Goal: Task Accomplishment & Management: Complete application form

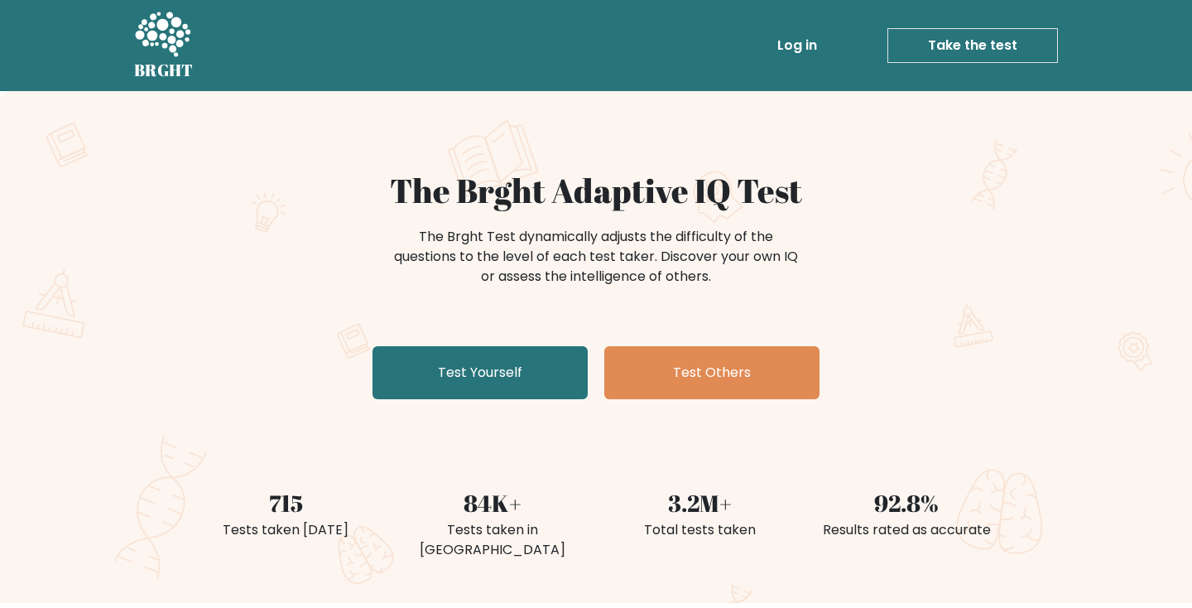
click at [556, 378] on link "Test Yourself" at bounding box center [480, 372] width 215 height 53
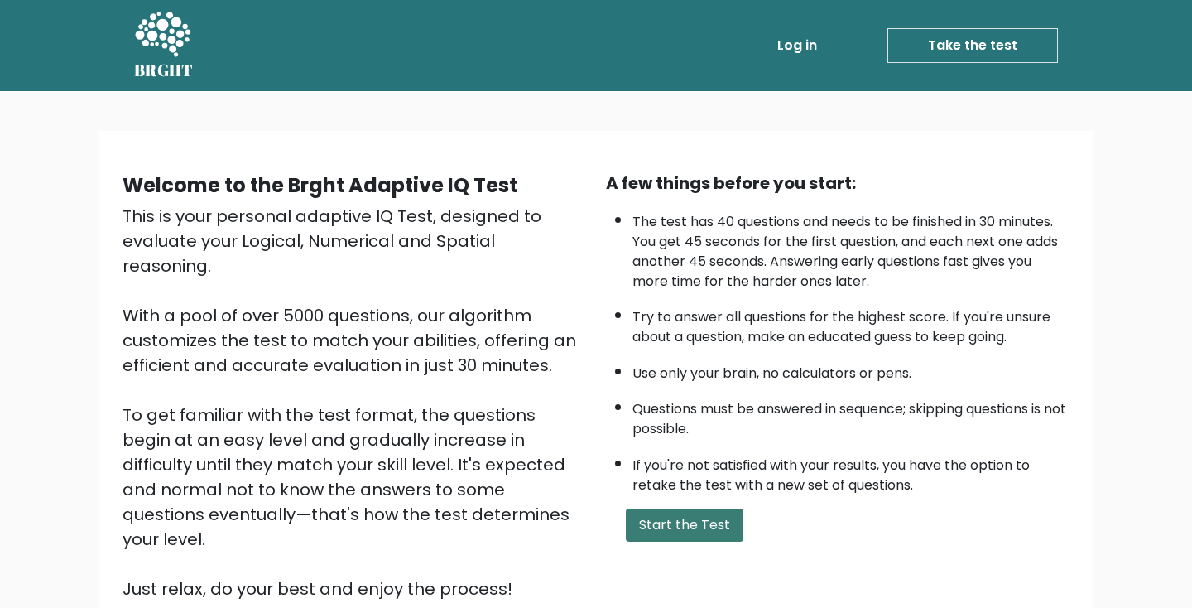
click at [700, 508] on button "Start the Test" at bounding box center [685, 524] width 118 height 33
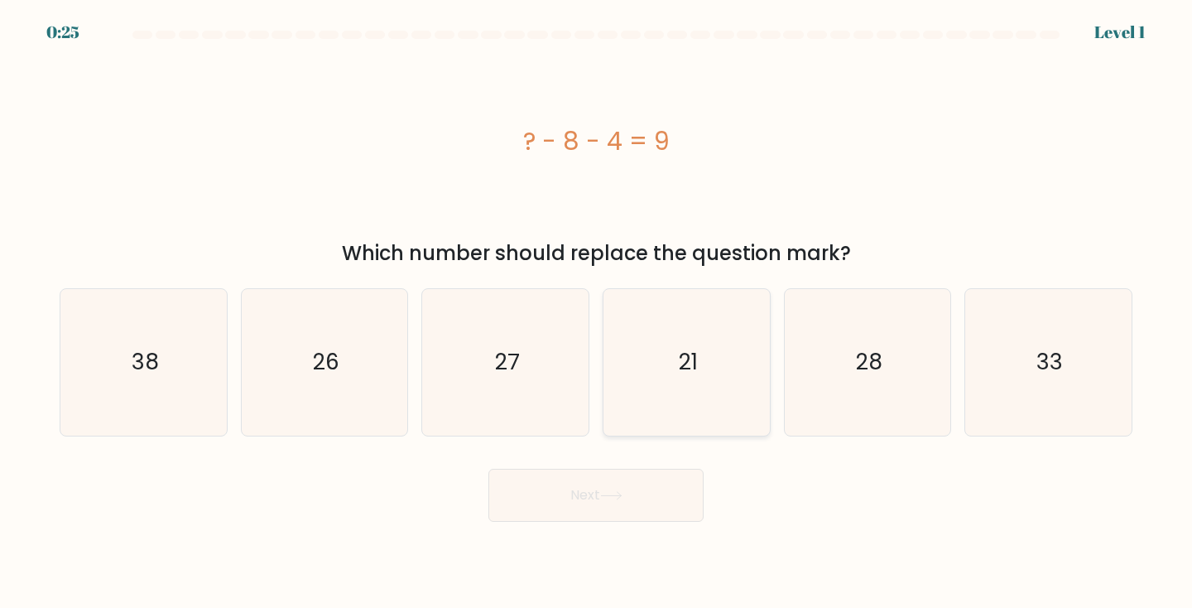
click at [638, 335] on icon "21" at bounding box center [687, 362] width 147 height 147
click at [597, 312] on input "d. 21" at bounding box center [596, 308] width 1 height 8
radio input "true"
click at [624, 520] on button "Next" at bounding box center [596, 495] width 215 height 53
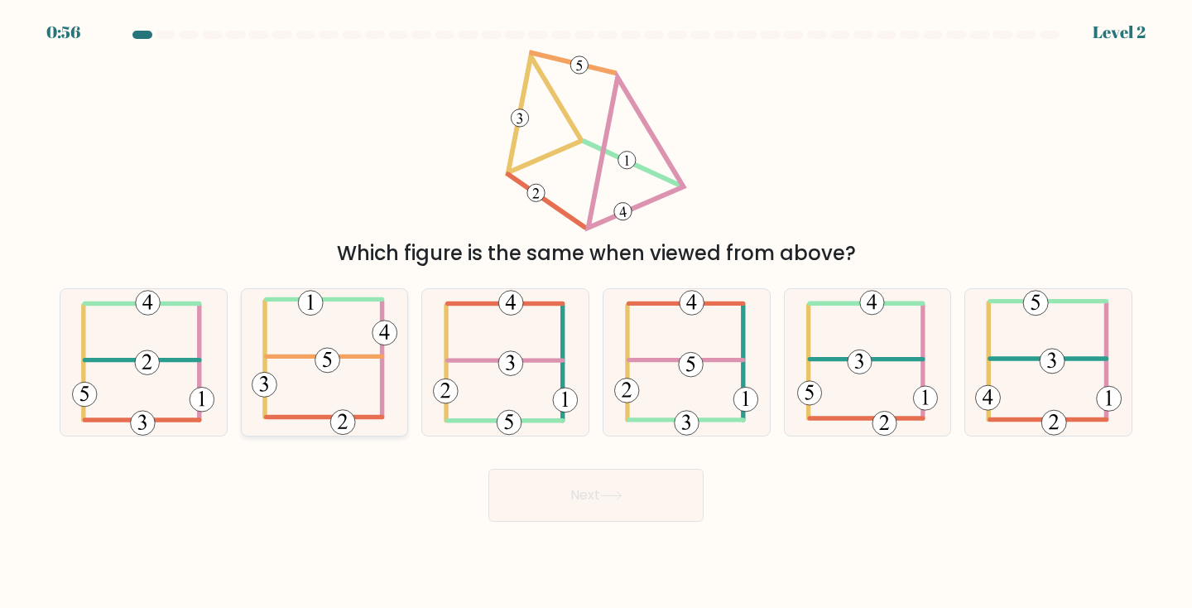
click at [354, 347] on icon at bounding box center [325, 362] width 147 height 147
click at [596, 312] on input "b." at bounding box center [596, 308] width 1 height 8
radio input "true"
click at [585, 499] on button "Next" at bounding box center [596, 495] width 215 height 53
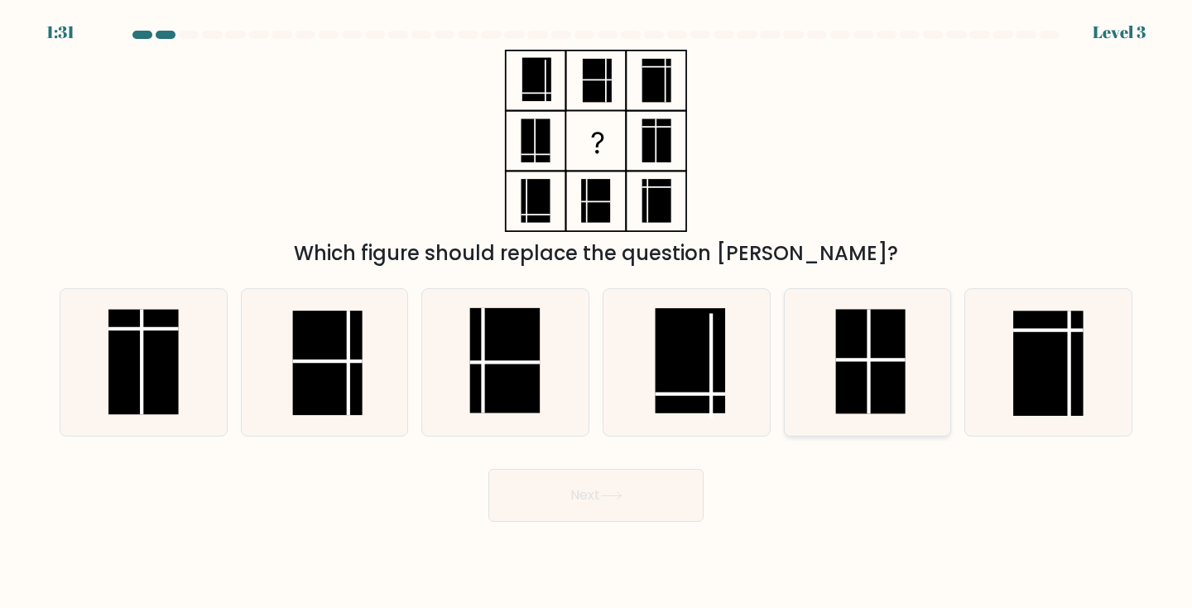
click at [833, 362] on icon at bounding box center [868, 362] width 147 height 147
click at [597, 312] on input "e." at bounding box center [596, 308] width 1 height 8
radio input "true"
click at [623, 499] on icon at bounding box center [611, 495] width 22 height 9
